Goal: Find specific page/section: Find specific page/section

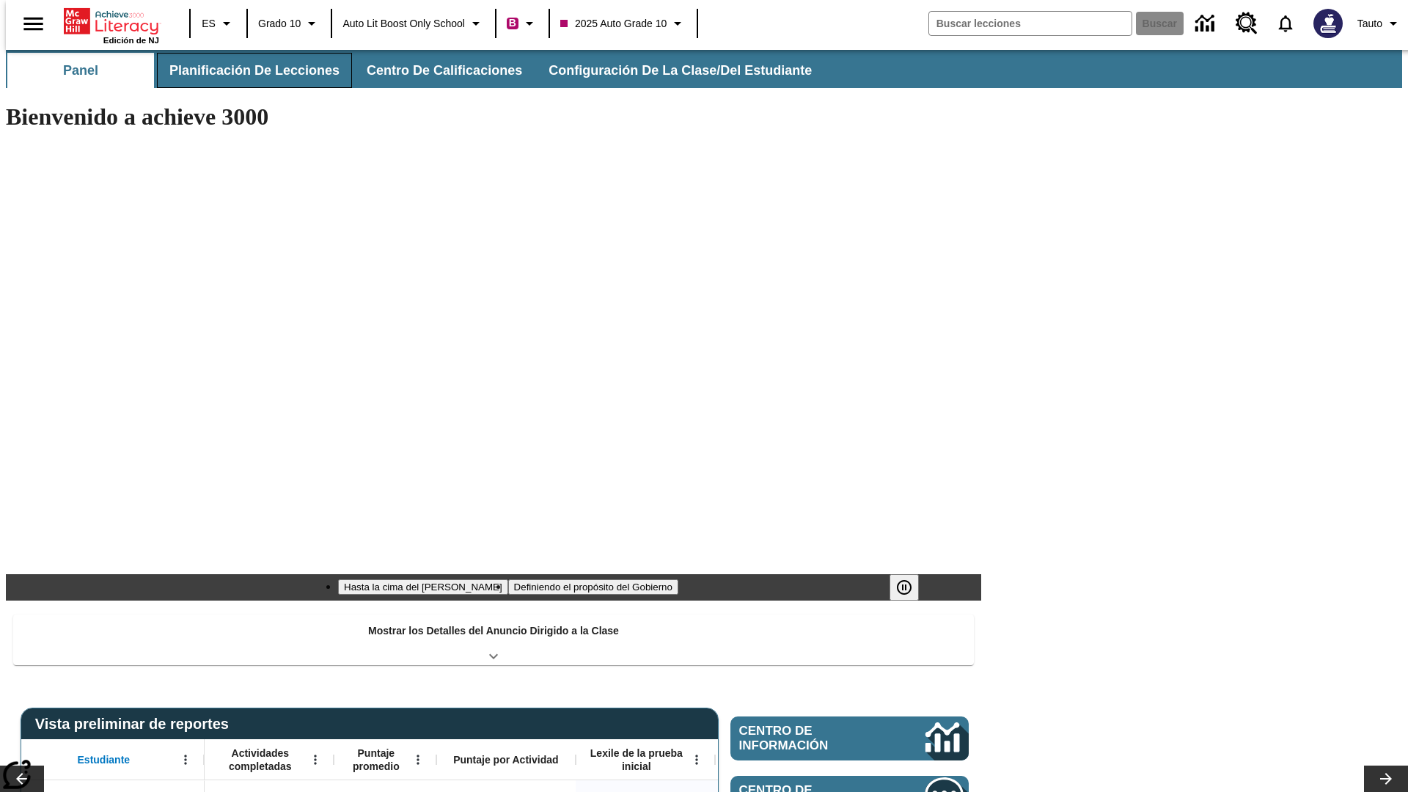
click at [246, 70] on button "Planificación de lecciones" at bounding box center [254, 70] width 195 height 35
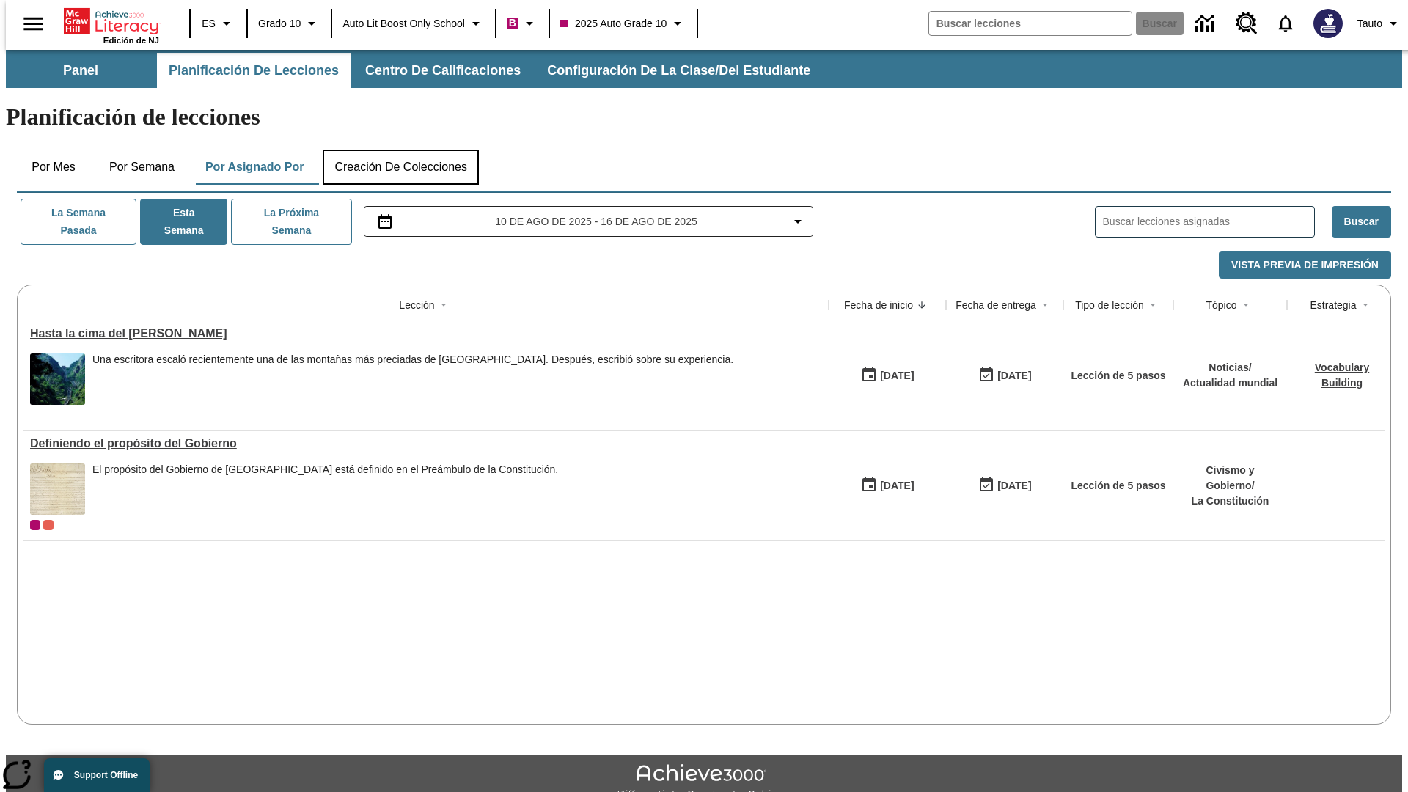
click at [400, 150] on button "Creación de colecciones" at bounding box center [401, 167] width 156 height 35
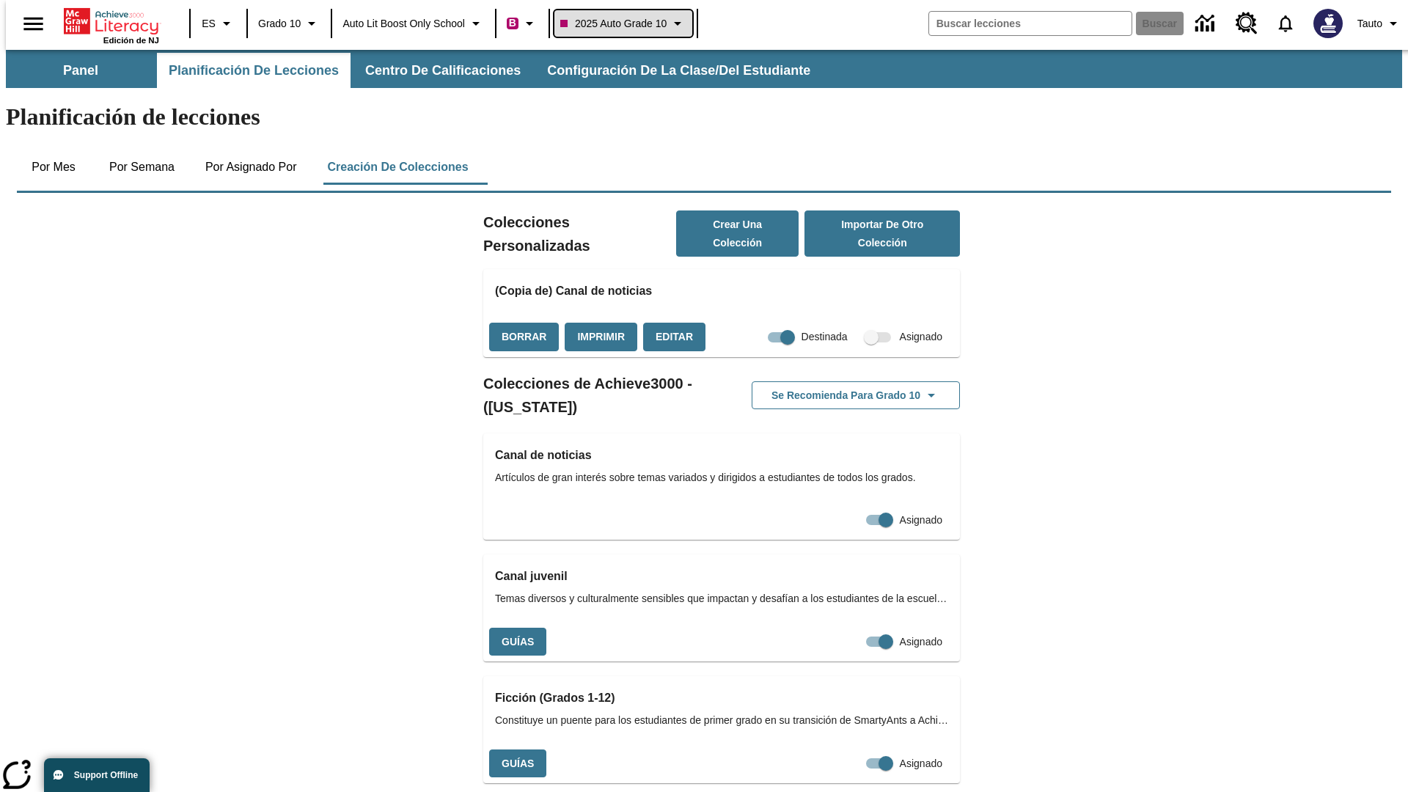
click at [628, 23] on span "2025 Auto Grade 10" at bounding box center [613, 23] width 106 height 15
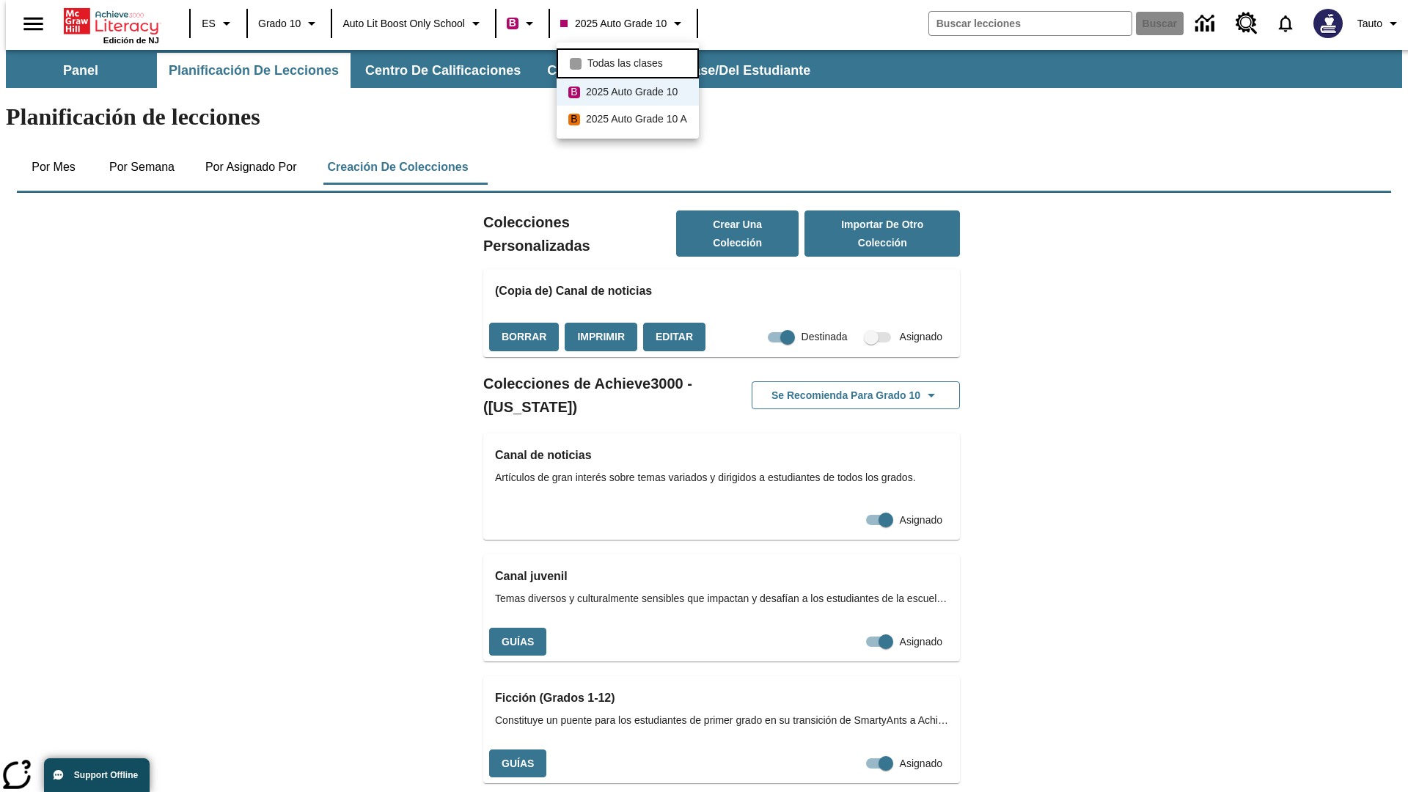
click at [630, 62] on span "Todas las clases" at bounding box center [625, 63] width 76 height 15
